Goal: Task Accomplishment & Management: Manage account settings

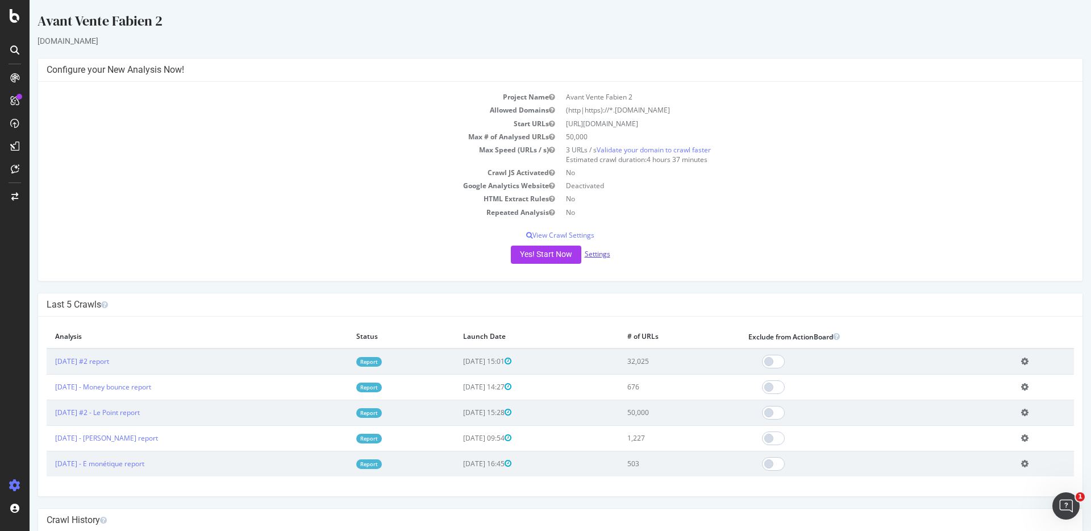
click at [599, 251] on link "Settings" at bounding box center [598, 254] width 26 height 10
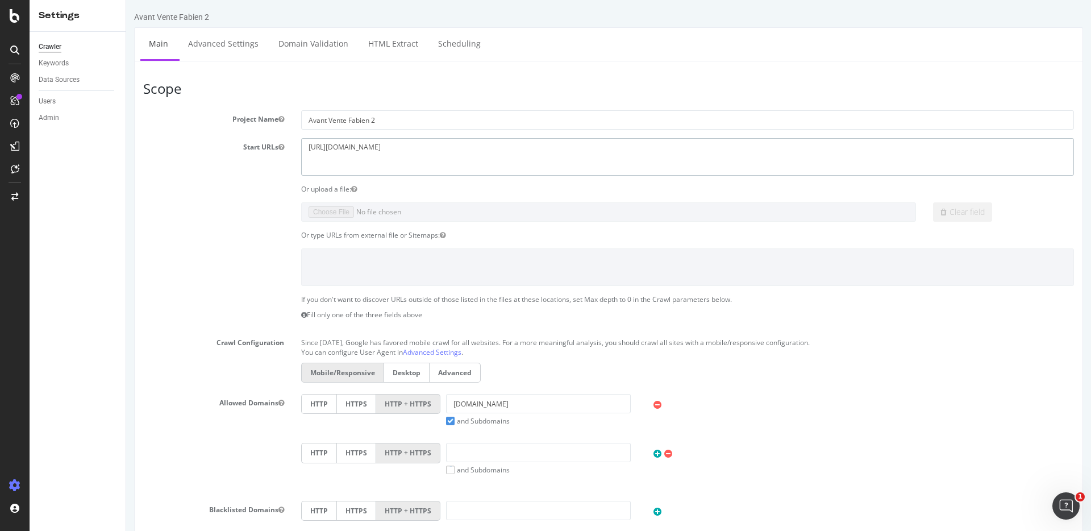
click at [406, 161] on textarea "https://www.centrale-directe.com" at bounding box center [687, 156] width 773 height 37
paste textarea "ad-nautic.com/"
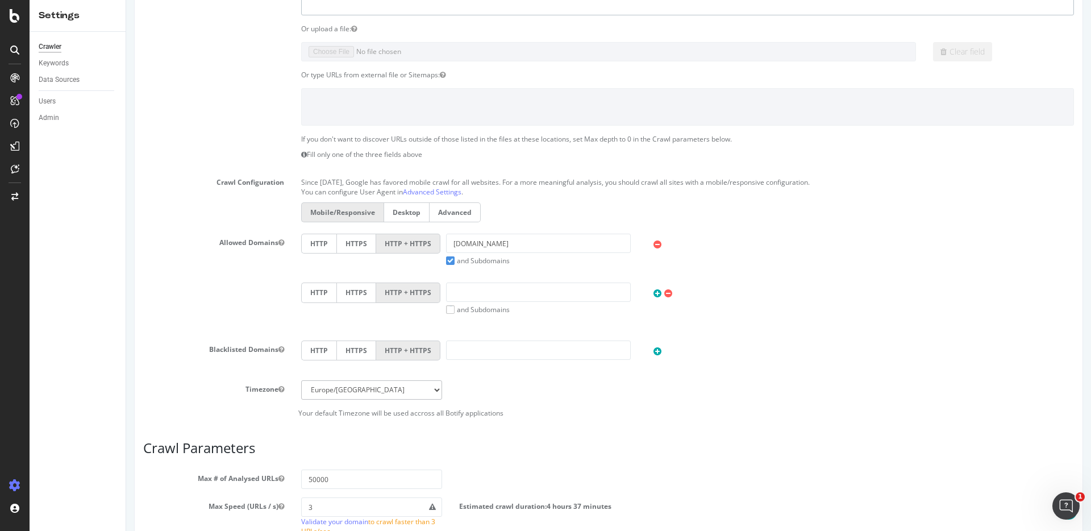
type textarea "https://www.ad-nautic.com"
click at [481, 250] on input "centrale-directe.com" at bounding box center [538, 243] width 185 height 19
paste input "https://www.ad-nautic.com/"
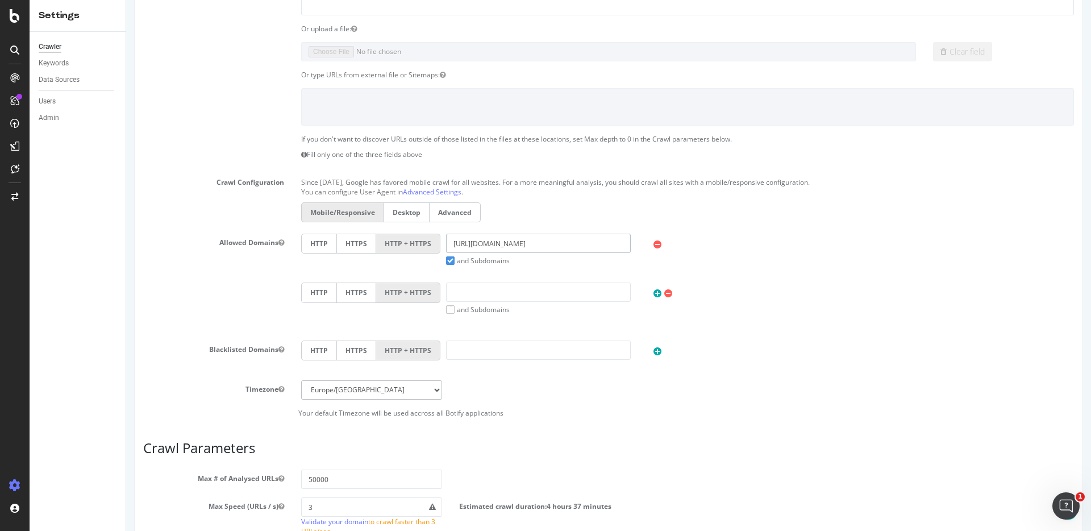
drag, startPoint x: 492, startPoint y: 246, endPoint x: 313, endPoint y: 246, distance: 179.1
click at [313, 246] on div "HTTP HTTPS HTTP + HTTPS https://www.ad-nautic.com and Subdomains User Agent: Mo…" at bounding box center [688, 250] width 784 height 32
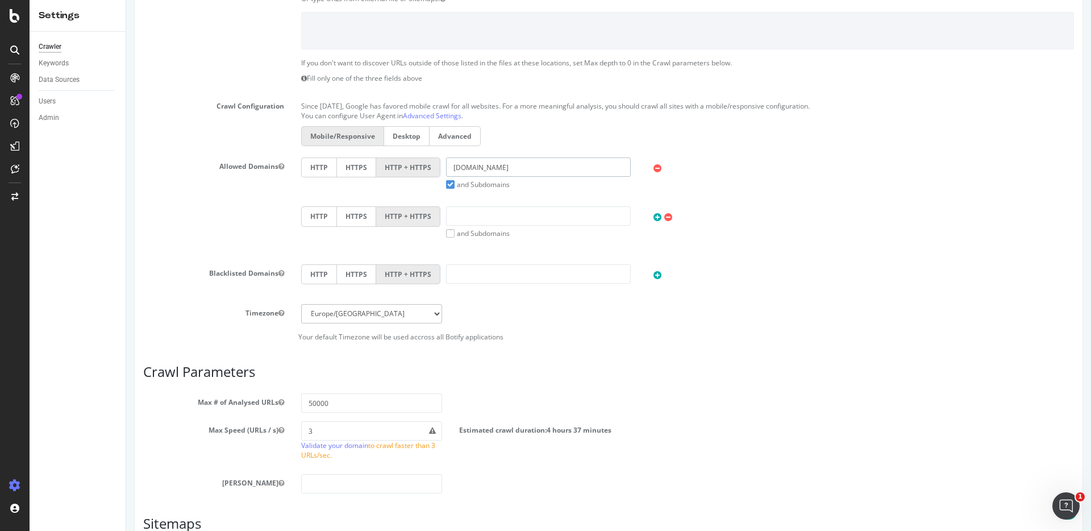
scroll to position [267, 0]
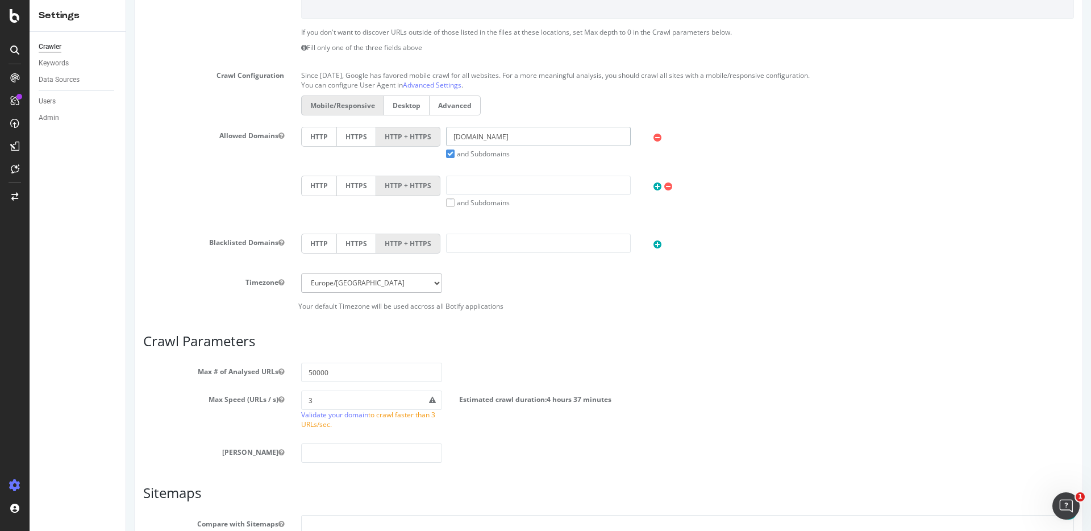
type input "ad-nautic.com"
click at [326, 374] on input "50000" at bounding box center [371, 372] width 141 height 19
drag, startPoint x: 311, startPoint y: 374, endPoint x: 283, endPoint y: 374, distance: 27.9
click at [283, 374] on div "Max # of Analysed URLs 50000" at bounding box center [609, 372] width 948 height 19
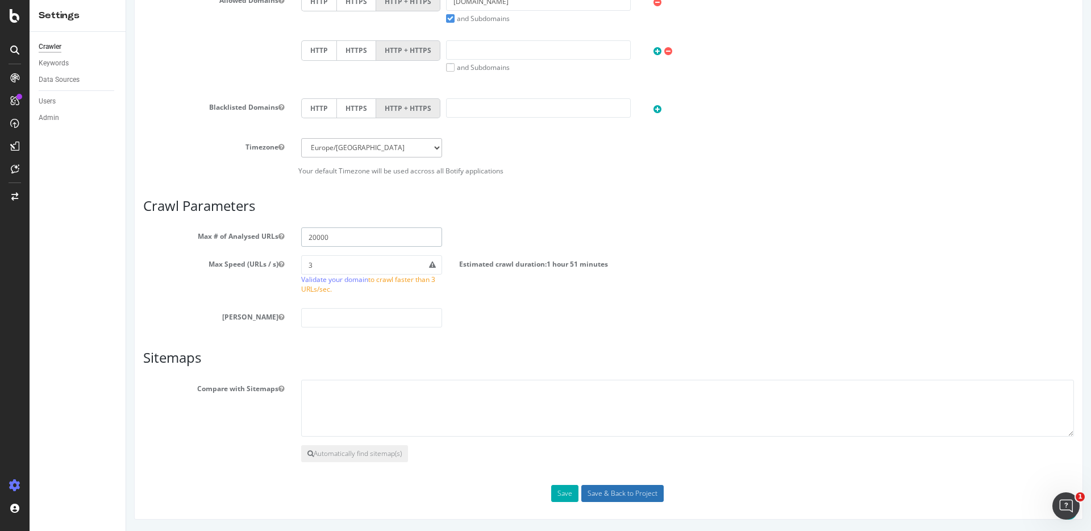
type input "20000"
click at [618, 486] on input "Save & Back to Project" at bounding box center [623, 493] width 82 height 17
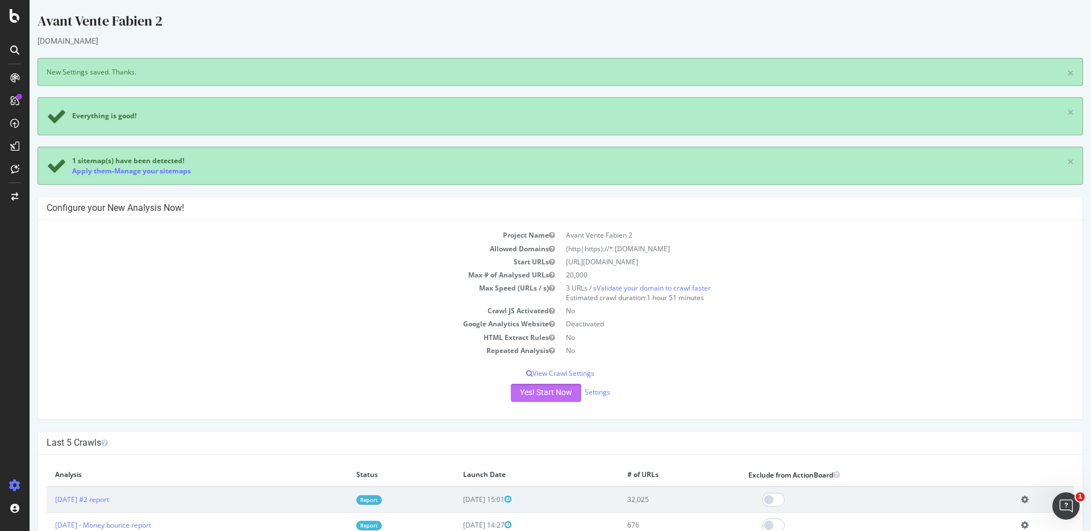
click at [559, 394] on button "Yes! Start Now" at bounding box center [546, 393] width 70 height 18
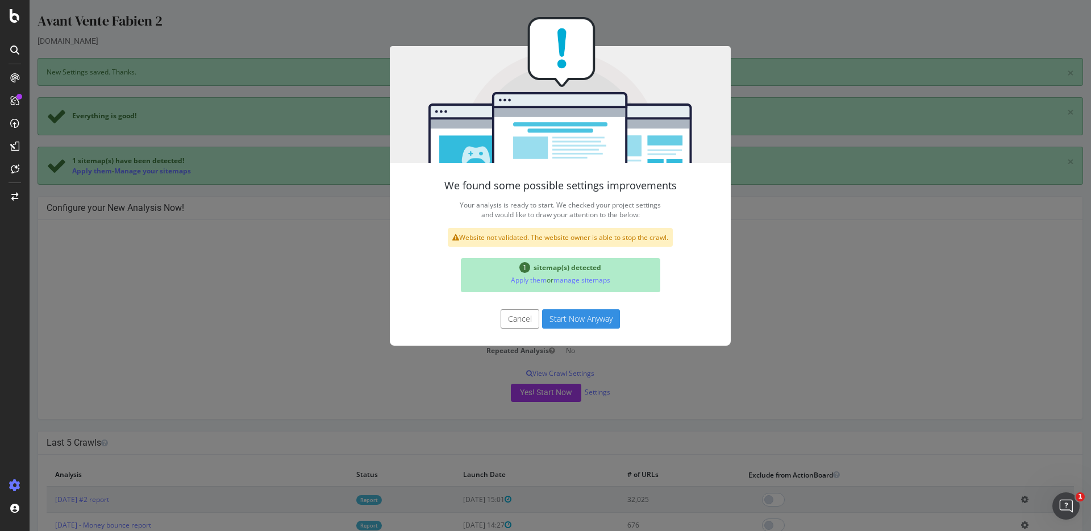
click at [566, 325] on button "Start Now Anyway" at bounding box center [581, 318] width 78 height 19
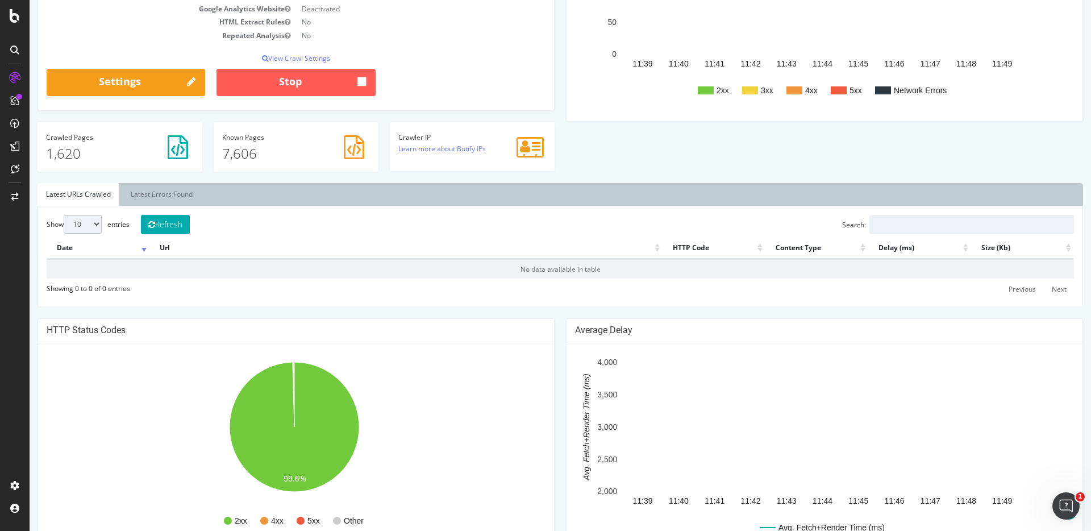
scroll to position [111, 0]
